Goal: Find contact information: Find work email

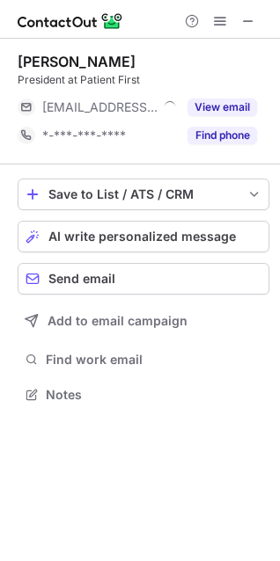
scroll to position [383, 280]
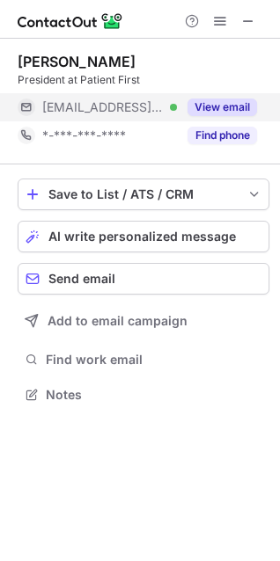
click at [218, 111] on button "View email" at bounding box center [222, 108] width 70 height 18
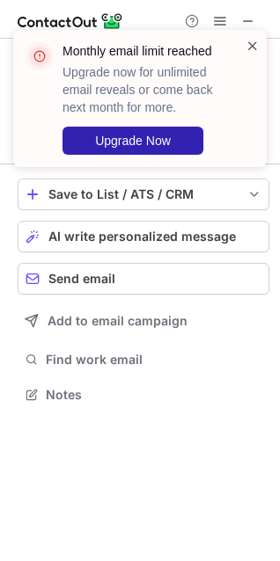
click at [246, 40] on span at bounding box center [253, 46] width 14 height 18
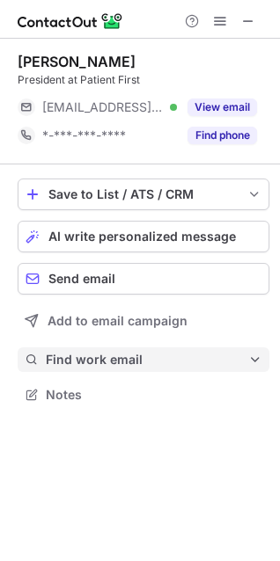
drag, startPoint x: 141, startPoint y: 346, endPoint x: 140, endPoint y: 356, distance: 10.6
click at [141, 348] on div "Save to List / ATS / CRM List Select Lever Connect Greenhouse Connect Salesforc…" at bounding box center [144, 293] width 252 height 257
click at [140, 356] on span "Find work email" at bounding box center [147, 360] width 202 height 16
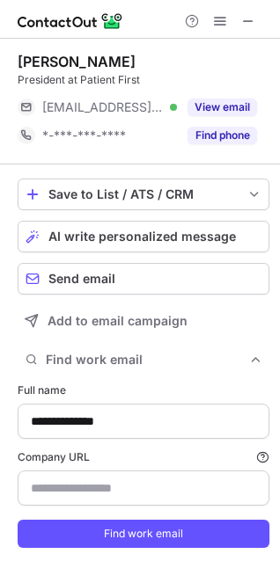
type input "**********"
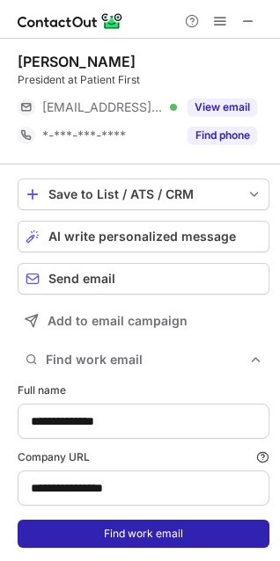
click at [109, 532] on button "Find work email" at bounding box center [144, 534] width 252 height 28
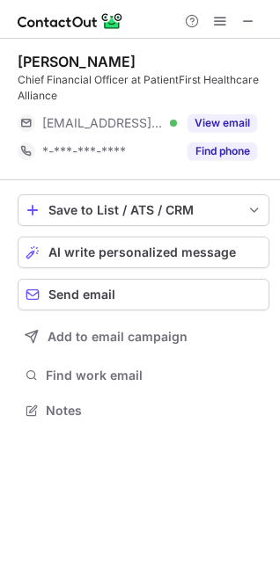
scroll to position [399, 280]
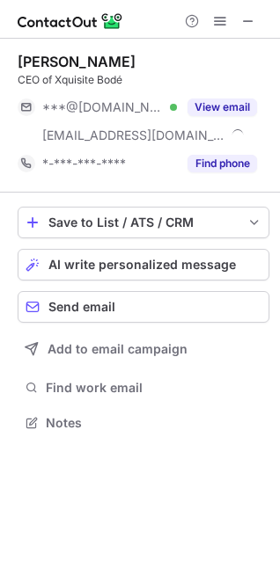
scroll to position [411, 280]
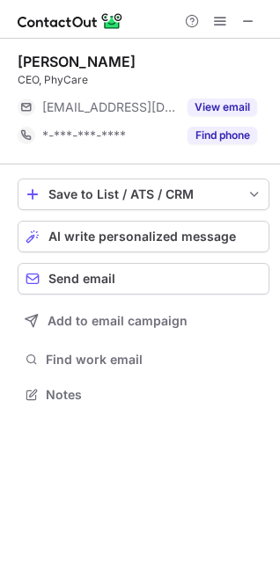
scroll to position [382, 280]
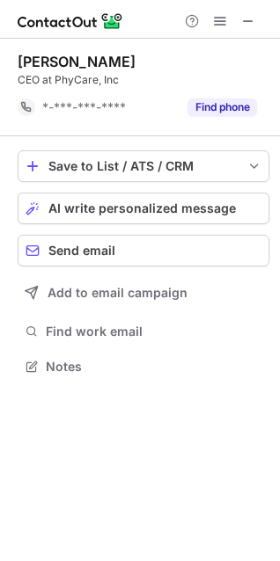
scroll to position [355, 280]
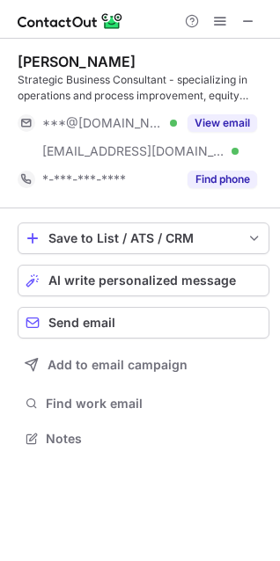
scroll to position [9, 8]
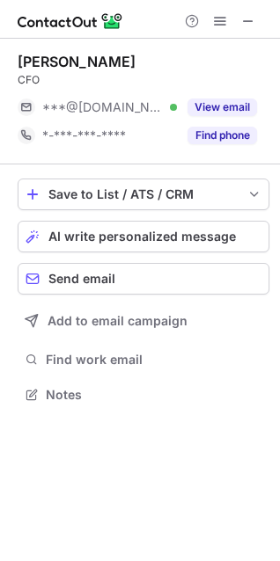
scroll to position [382, 280]
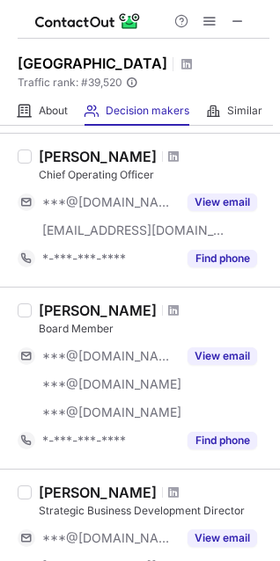
scroll to position [395, 0]
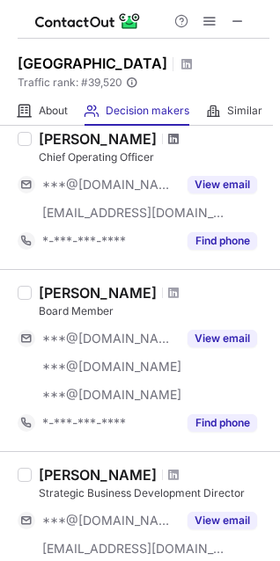
click at [145, 145] on div "[PERSON_NAME]" at bounding box center [154, 139] width 231 height 18
click at [168, 140] on span at bounding box center [173, 139] width 11 height 14
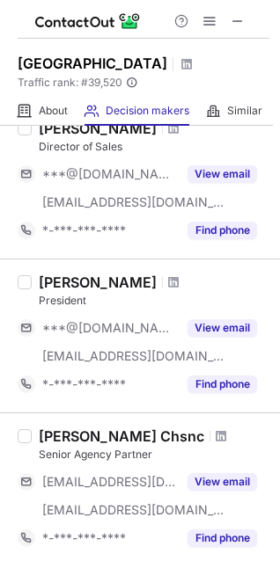
scroll to position [1056, 0]
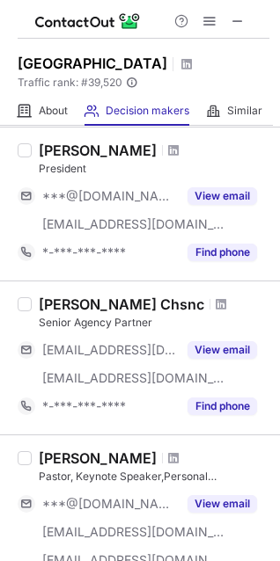
click at [168, 147] on span at bounding box center [173, 150] width 11 height 14
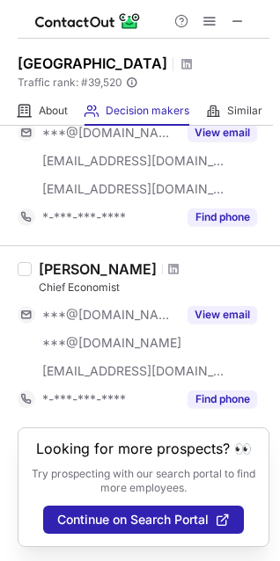
scroll to position [1444, 0]
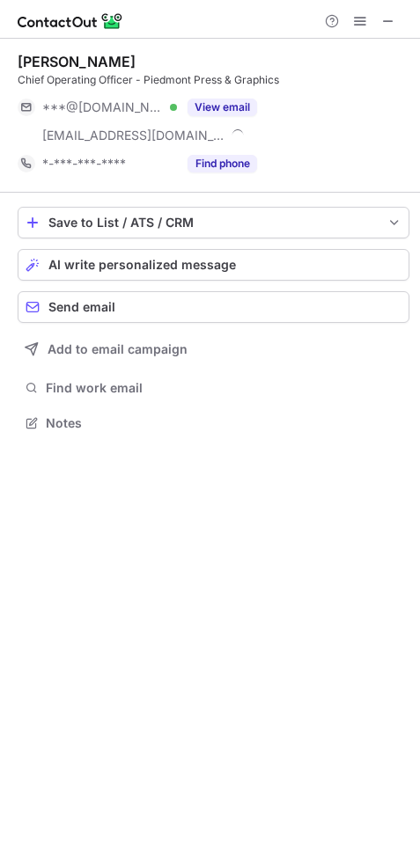
scroll to position [411, 420]
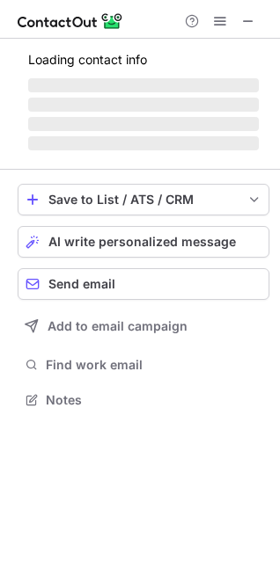
scroll to position [398, 280]
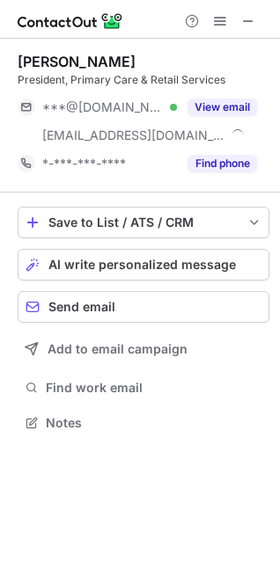
scroll to position [411, 280]
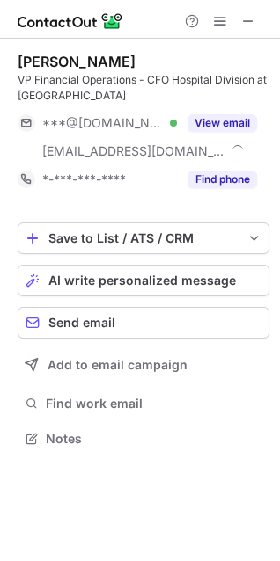
scroll to position [427, 280]
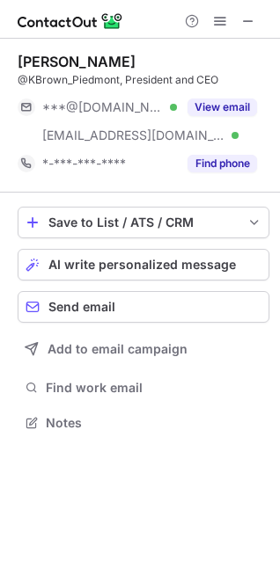
scroll to position [411, 280]
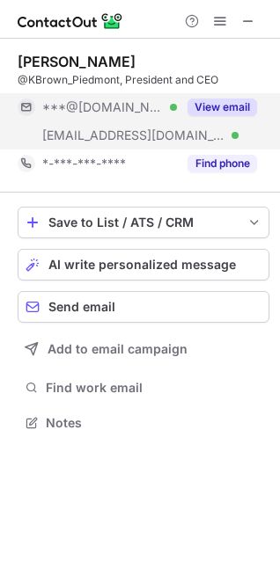
click at [211, 101] on button "View email" at bounding box center [222, 108] width 70 height 18
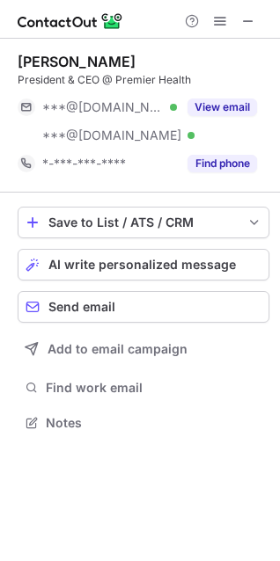
scroll to position [411, 280]
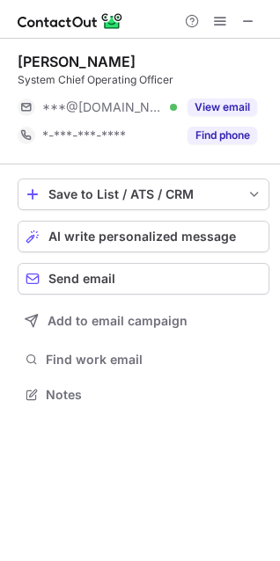
scroll to position [382, 280]
click at [143, 341] on div "Save to List / ATS / CRM List Select Lever Connect Greenhouse Connect Salesforc…" at bounding box center [144, 293] width 252 height 257
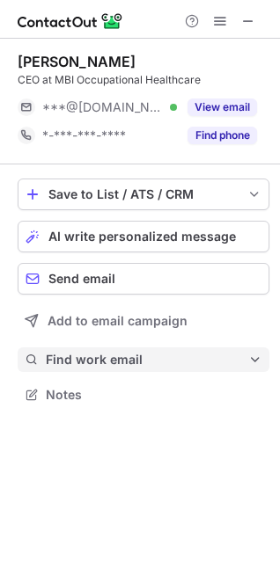
click at [123, 360] on span "Find work email" at bounding box center [147, 360] width 202 height 16
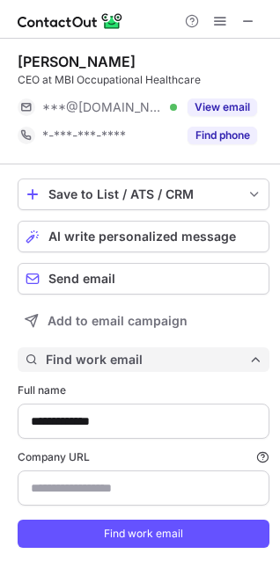
scroll to position [569, 268]
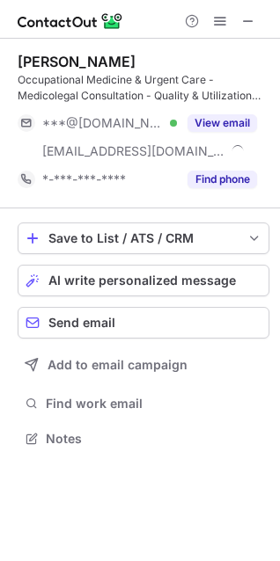
scroll to position [427, 280]
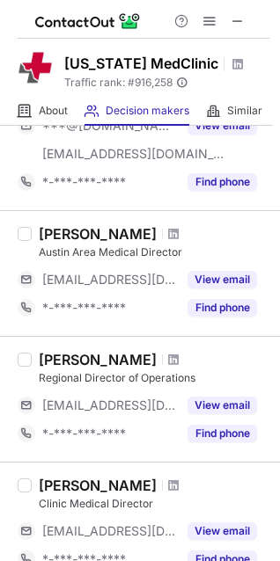
scroll to position [1187, 0]
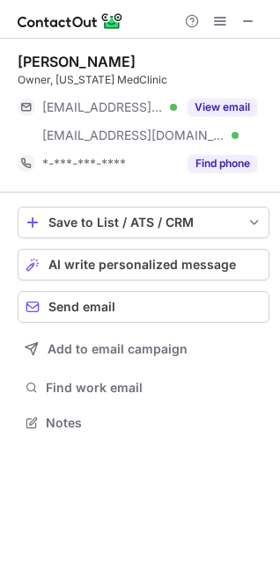
scroll to position [411, 280]
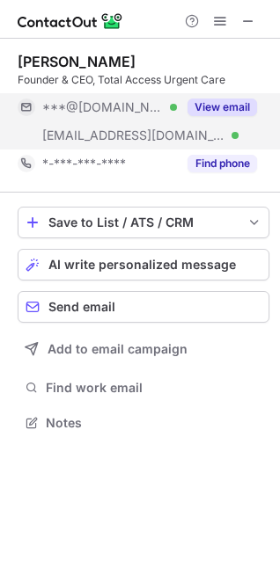
click at [209, 101] on button "View email" at bounding box center [222, 108] width 70 height 18
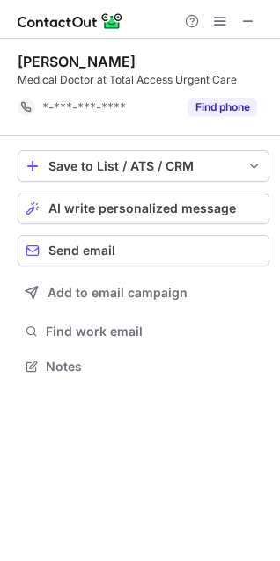
scroll to position [355, 280]
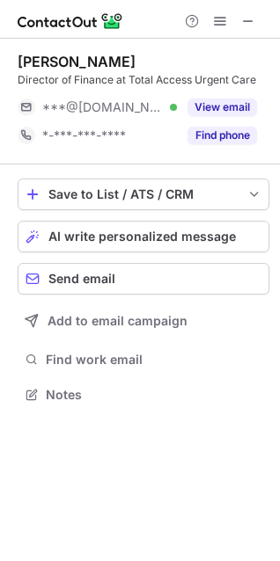
scroll to position [8, 8]
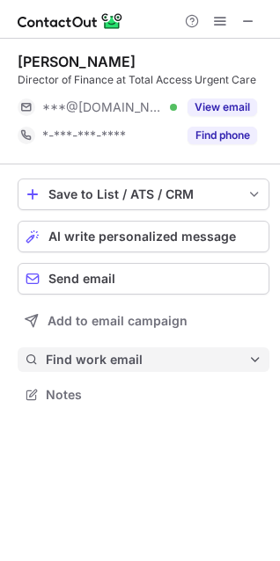
click at [66, 352] on span "Find work email" at bounding box center [147, 360] width 202 height 16
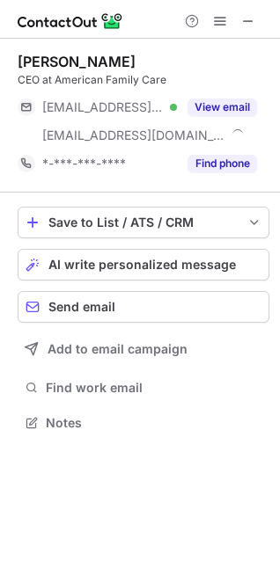
scroll to position [411, 280]
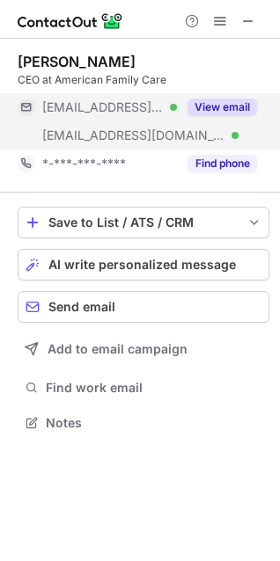
click at [201, 112] on button "View email" at bounding box center [222, 108] width 70 height 18
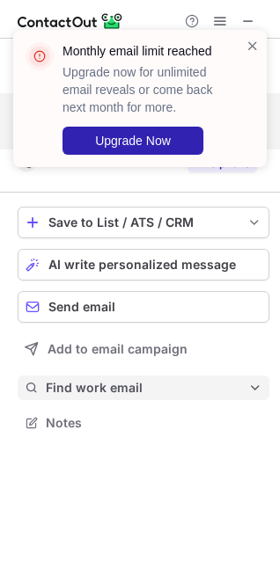
click at [120, 378] on button "Find work email" at bounding box center [144, 388] width 252 height 25
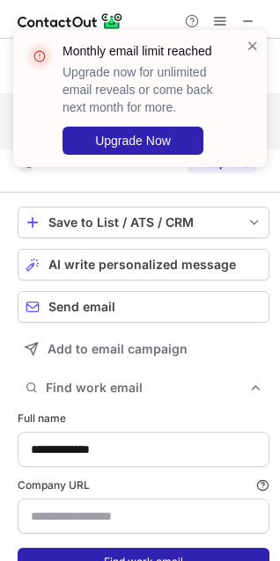
type input "**********"
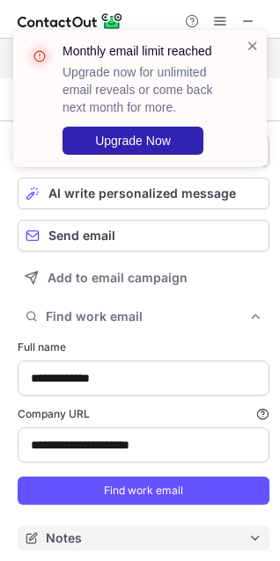
scroll to position [75, 0]
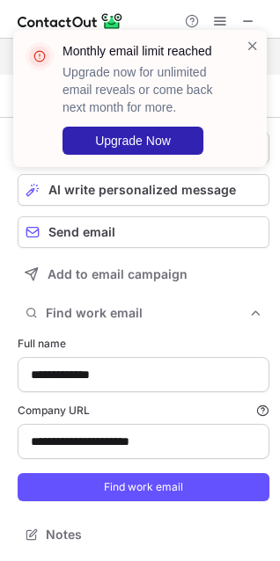
click at [169, 502] on form "**********" at bounding box center [144, 419] width 252 height 187
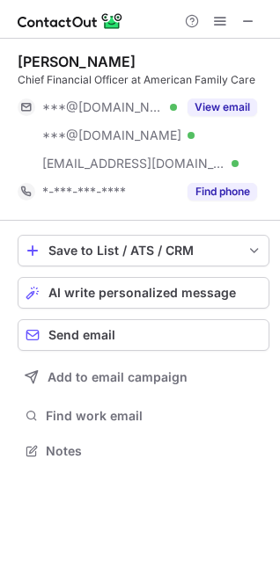
scroll to position [439, 280]
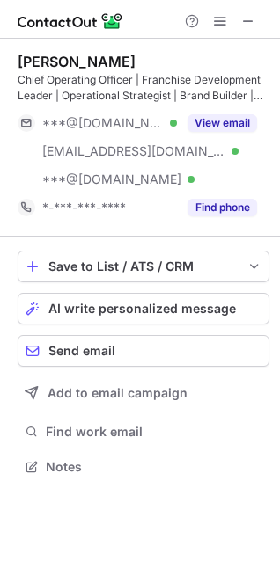
scroll to position [455, 280]
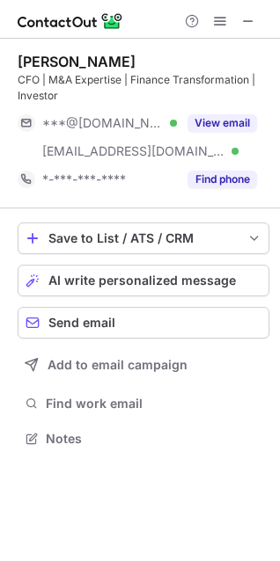
scroll to position [427, 280]
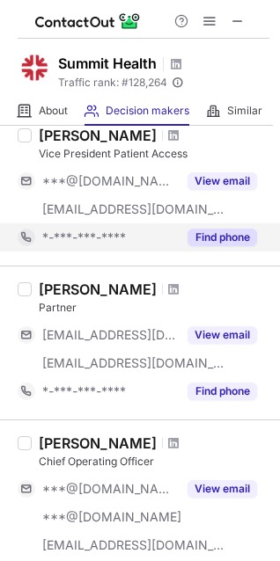
scroll to position [132, 0]
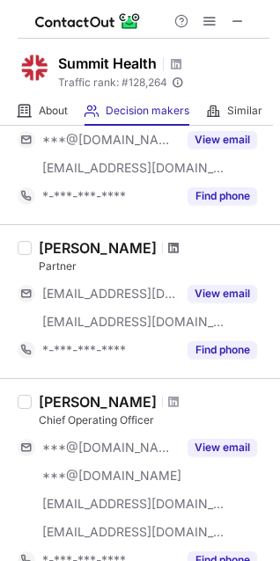
click at [168, 246] on span at bounding box center [173, 248] width 11 height 14
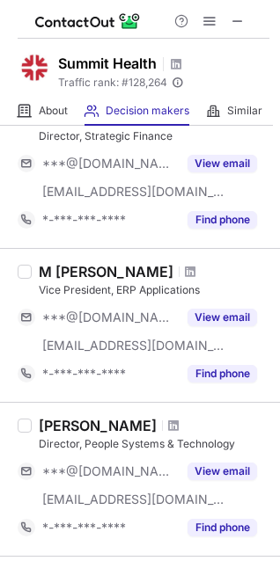
scroll to position [659, 0]
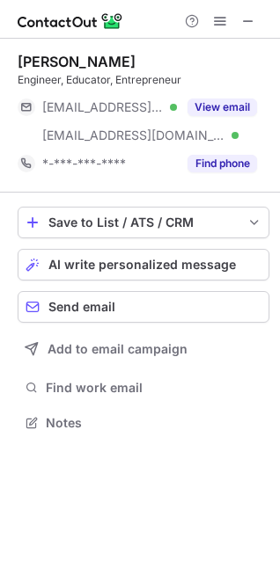
scroll to position [411, 280]
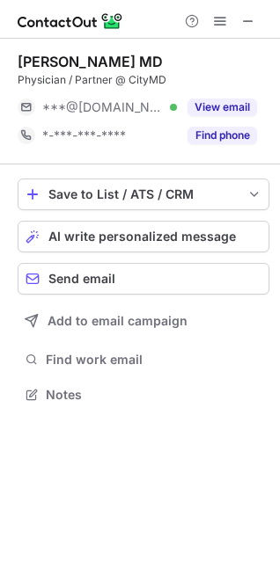
scroll to position [8, 8]
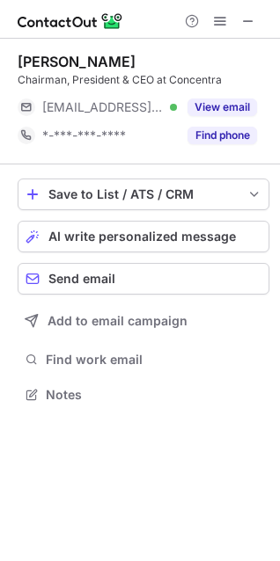
scroll to position [382, 280]
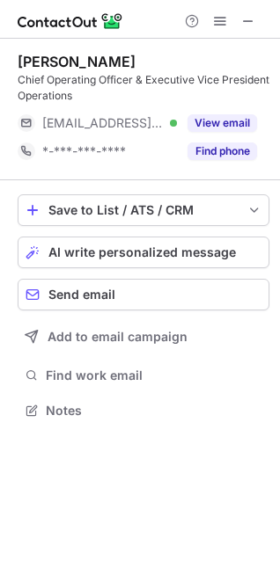
scroll to position [398, 280]
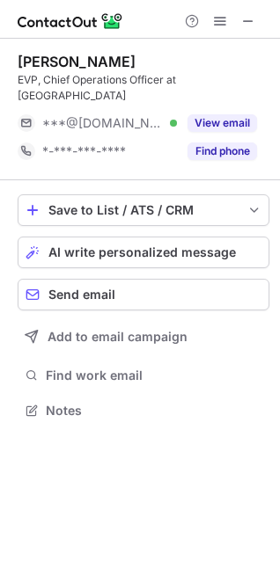
scroll to position [382, 280]
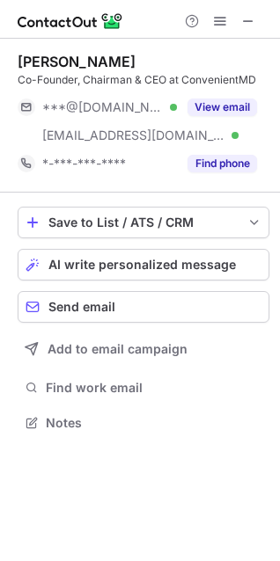
scroll to position [411, 280]
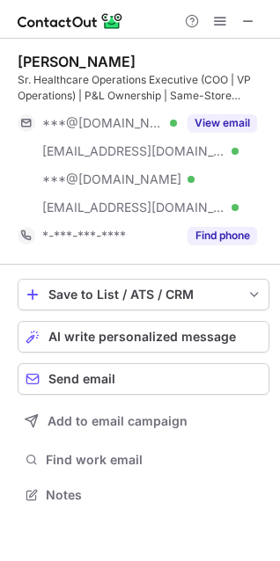
scroll to position [482, 280]
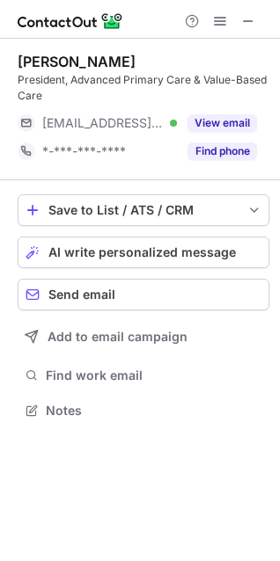
scroll to position [398, 280]
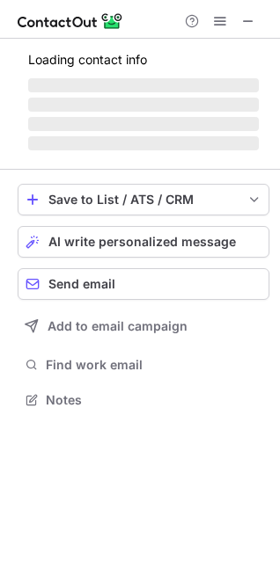
scroll to position [382, 280]
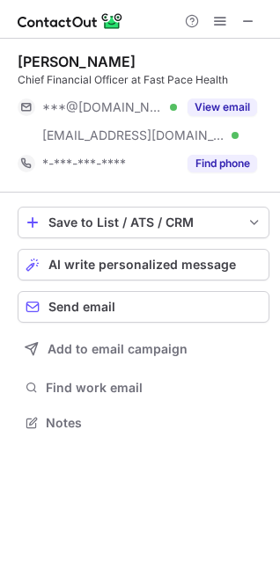
scroll to position [411, 280]
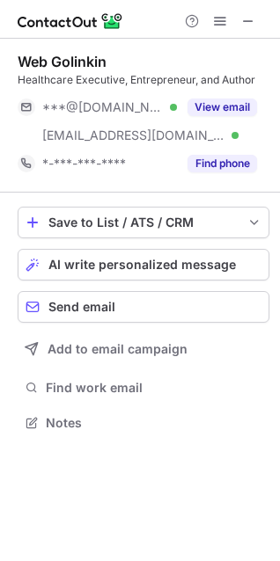
scroll to position [411, 280]
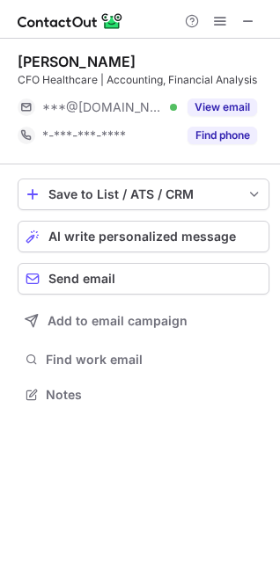
scroll to position [382, 280]
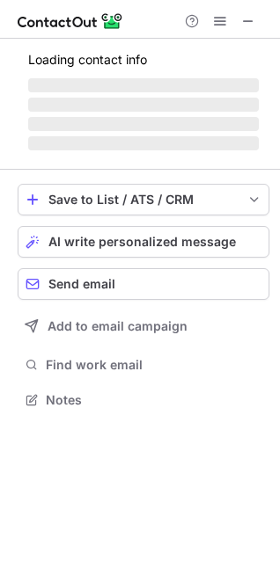
scroll to position [411, 280]
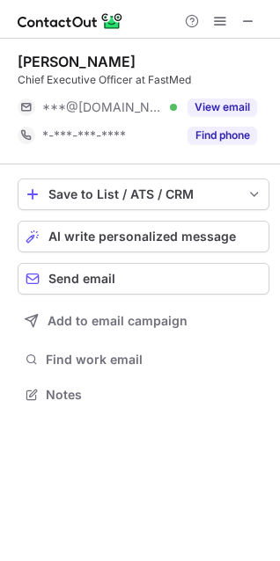
scroll to position [8, 8]
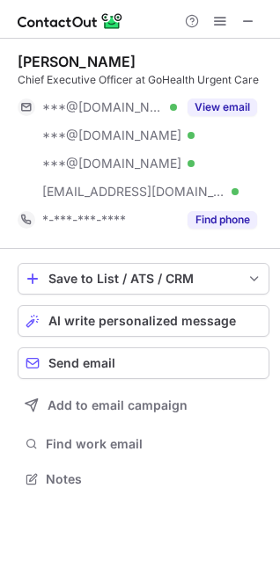
scroll to position [466, 280]
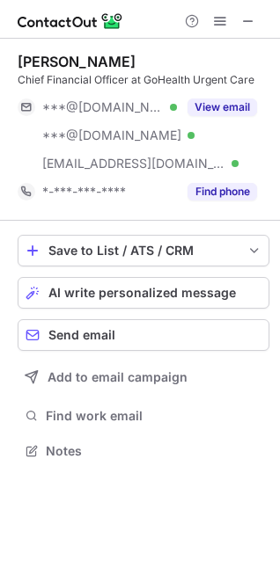
scroll to position [439, 280]
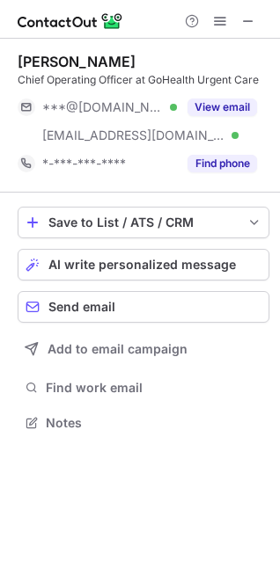
scroll to position [411, 280]
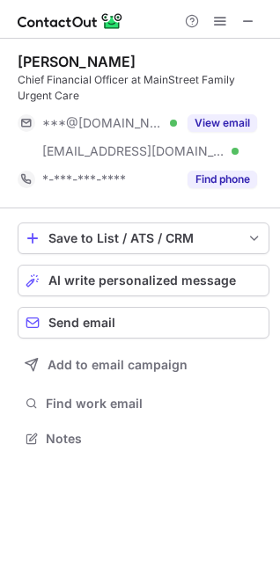
scroll to position [427, 280]
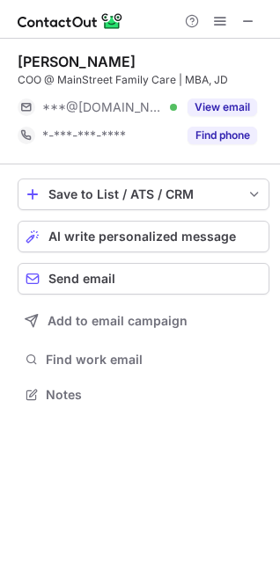
scroll to position [382, 280]
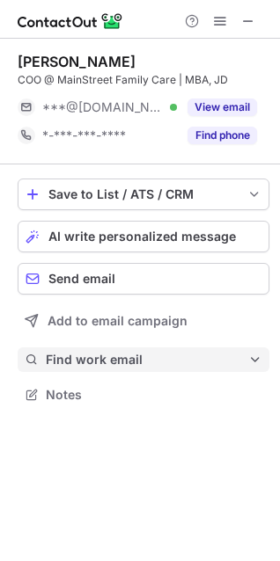
click at [96, 352] on span "Find work email" at bounding box center [147, 360] width 202 height 16
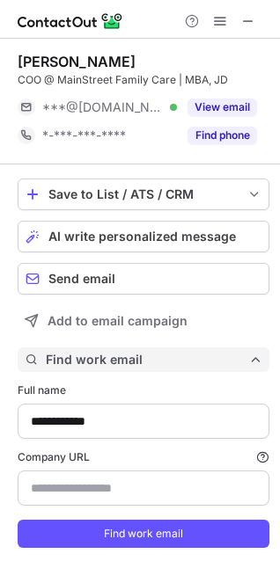
scroll to position [569, 268]
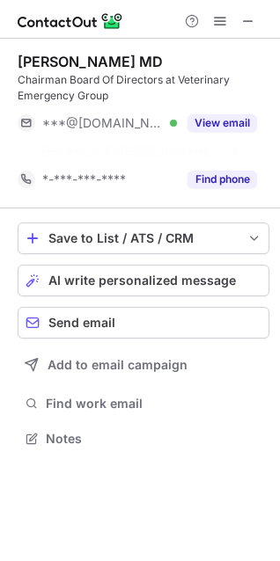
scroll to position [8, 8]
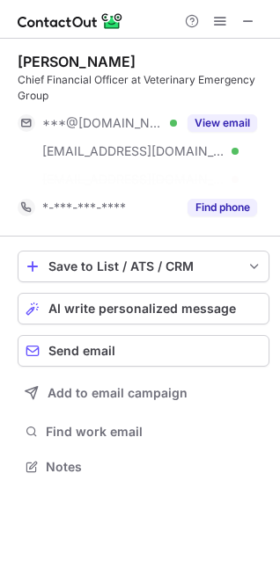
scroll to position [9, 8]
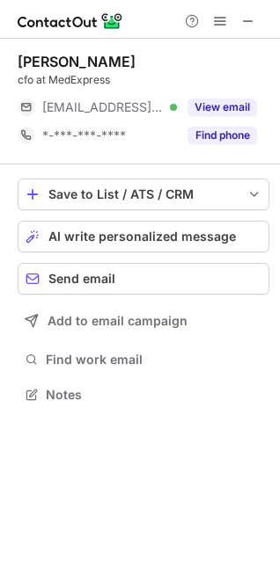
scroll to position [382, 280]
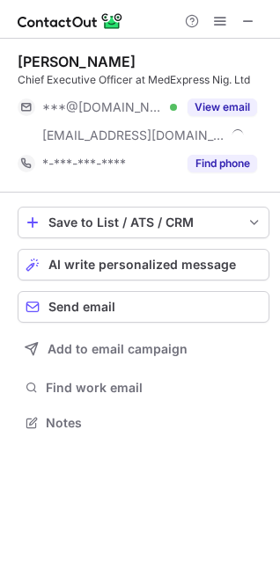
scroll to position [411, 280]
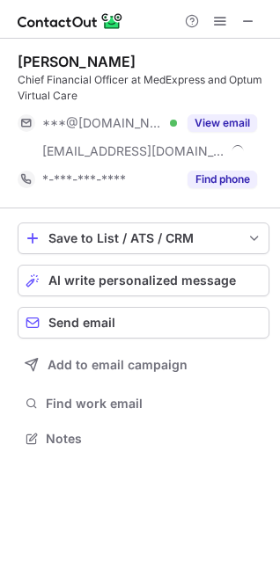
scroll to position [427, 280]
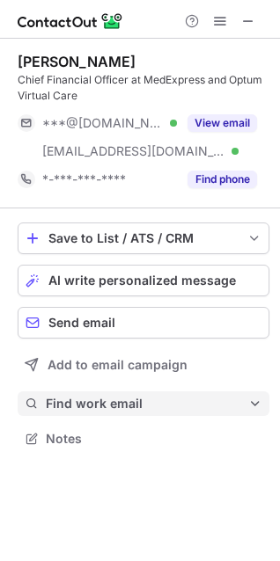
click at [177, 404] on span "Find work email" at bounding box center [147, 404] width 202 height 16
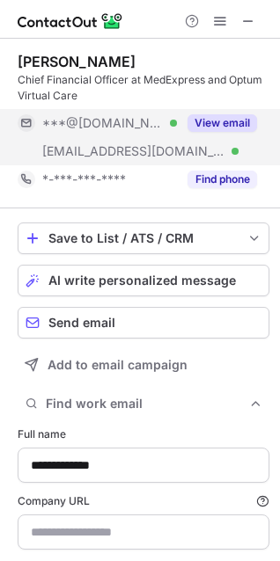
type input "**********"
click at [195, 126] on button "View email" at bounding box center [222, 123] width 70 height 18
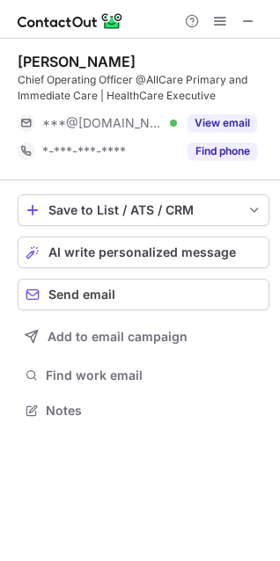
scroll to position [398, 280]
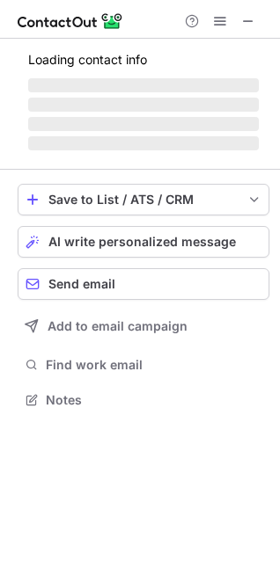
scroll to position [411, 280]
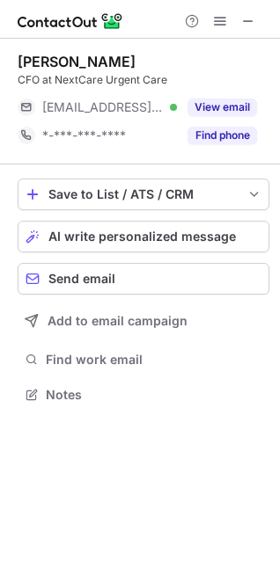
scroll to position [382, 280]
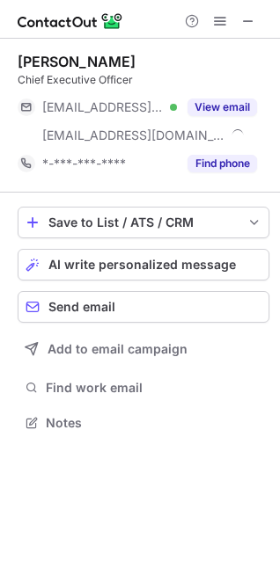
scroll to position [411, 280]
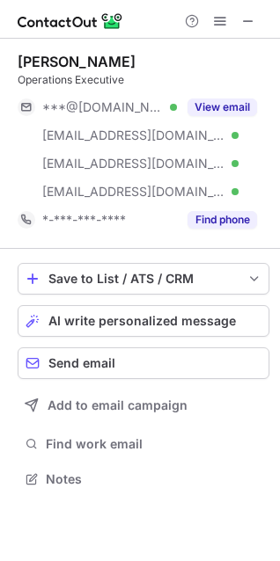
scroll to position [466, 280]
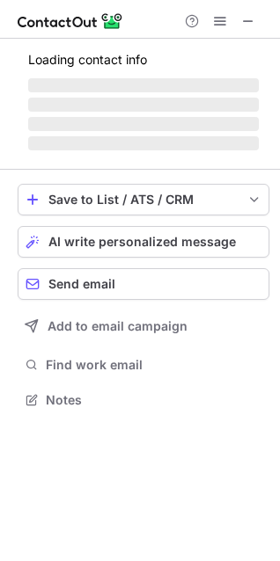
scroll to position [439, 280]
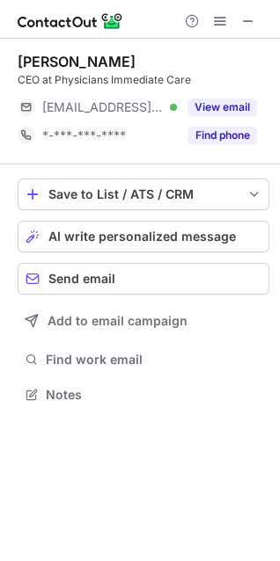
scroll to position [382, 280]
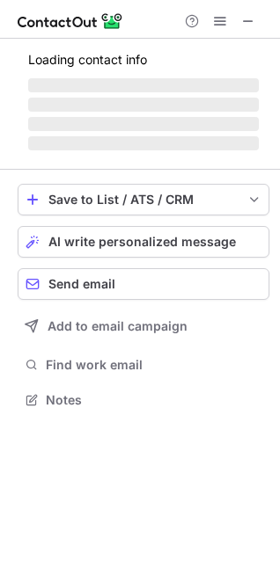
scroll to position [8, 8]
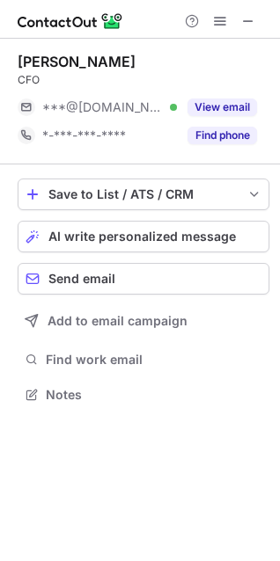
scroll to position [8, 8]
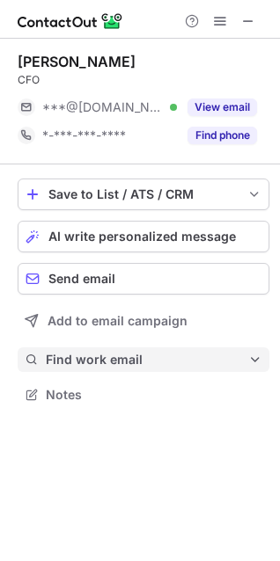
click at [125, 365] on span "Find work email" at bounding box center [147, 360] width 202 height 16
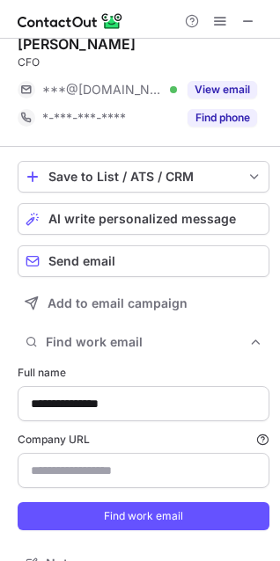
scroll to position [46, 0]
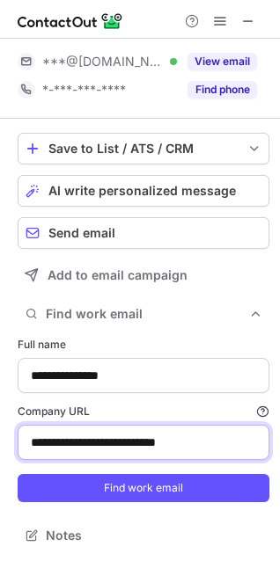
click at [111, 448] on input "**********" at bounding box center [144, 442] width 252 height 35
click at [111, 446] on input "**********" at bounding box center [144, 442] width 252 height 35
paste input
paste input "*********"
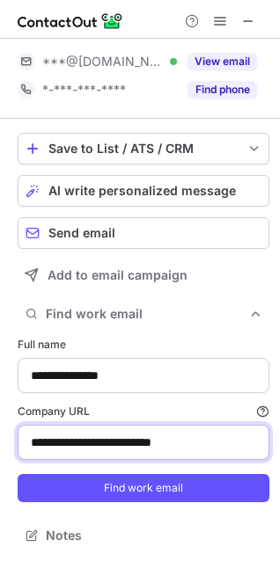
type input "**********"
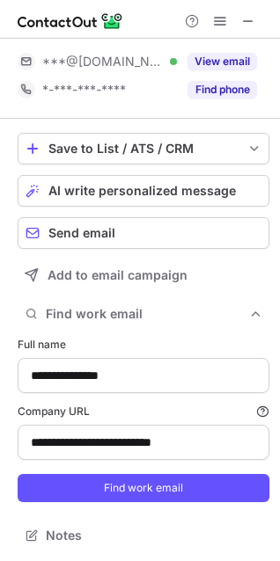
drag, startPoint x: 207, startPoint y: 462, endPoint x: 187, endPoint y: 477, distance: 24.5
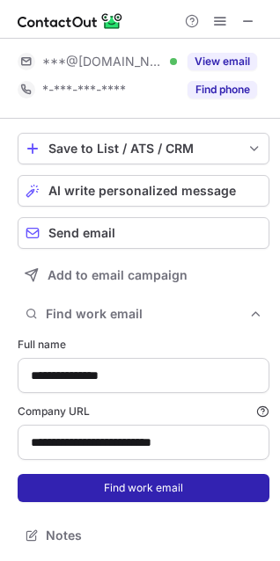
click at [207, 462] on form "**********" at bounding box center [144, 419] width 252 height 187
click at [187, 478] on button "Find work email" at bounding box center [144, 488] width 252 height 28
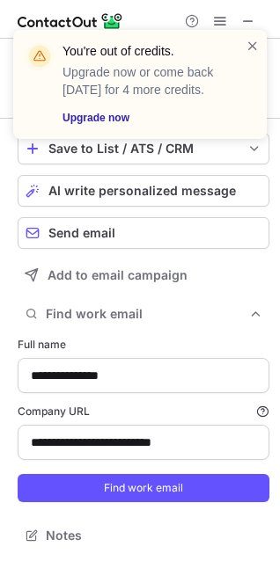
click at [266, 51] on div "You're out of credits. Upgrade now or come back tomorrow for 4 more credits. Up…" at bounding box center [139, 84] width 253 height 109
click at [254, 45] on span at bounding box center [253, 46] width 14 height 18
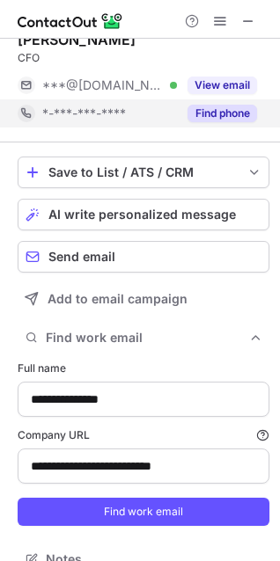
scroll to position [0, 0]
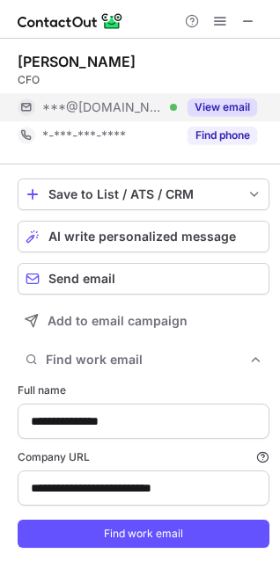
click at [216, 114] on button "View email" at bounding box center [222, 108] width 70 height 18
